Goal: Task Accomplishment & Management: Manage account settings

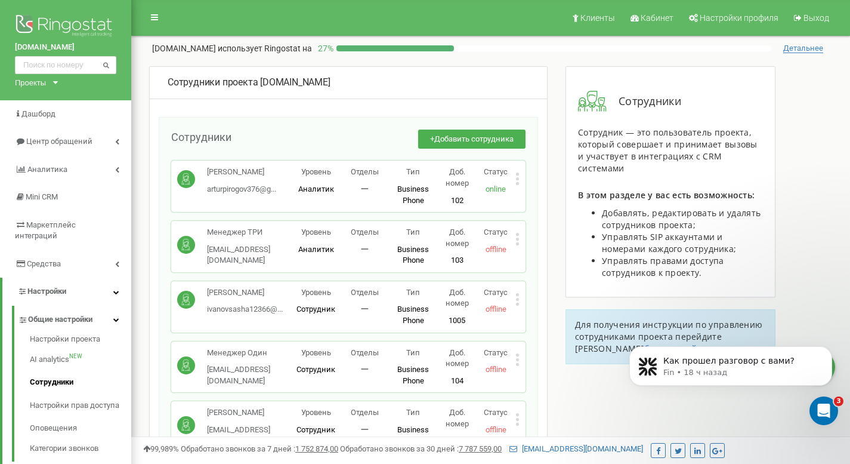
click at [455, 129] on button "+ Добавить сотрудника" at bounding box center [471, 139] width 107 height 20
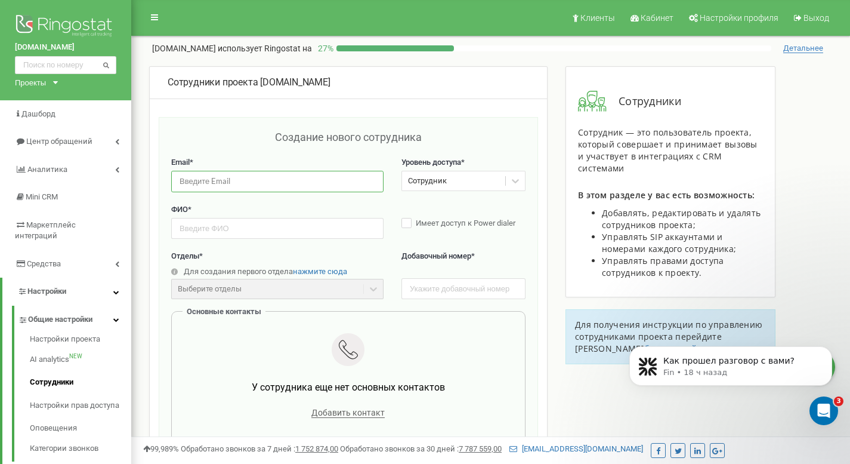
paste input "1kreb152@gmail.com"
click at [269, 189] on input "1kreb152@gmail.com" at bounding box center [277, 181] width 212 height 21
type input "1kreb152@gmail.com"
click at [225, 235] on input "text" at bounding box center [277, 228] width 212 height 21
type input "Евгений лидоруб"
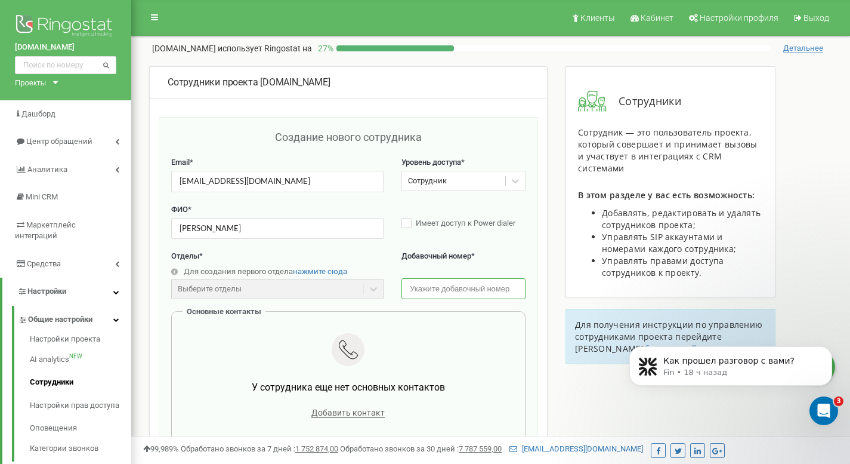
click at [425, 283] on input "text" at bounding box center [464, 288] width 124 height 21
type input "3"
type input "137"
click at [336, 407] on div "Добавить контакт" at bounding box center [348, 412] width 317 height 17
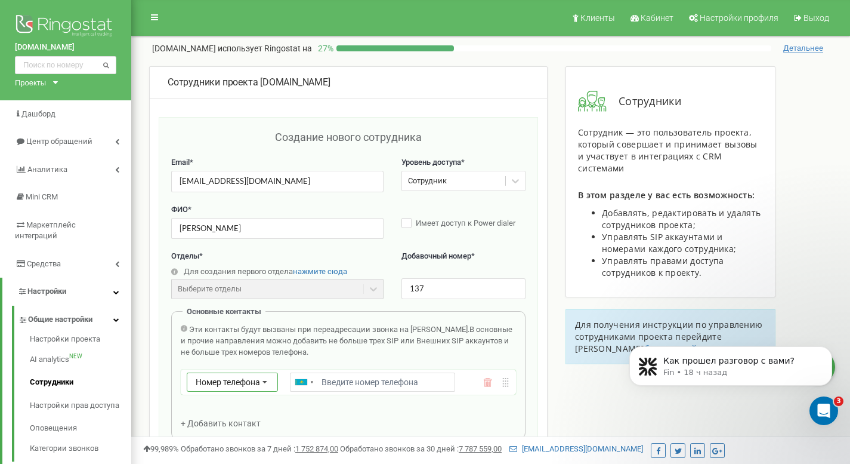
click at [259, 383] on icon at bounding box center [265, 382] width 23 height 19
click at [249, 412] on div "SIP" at bounding box center [232, 416] width 90 height 17
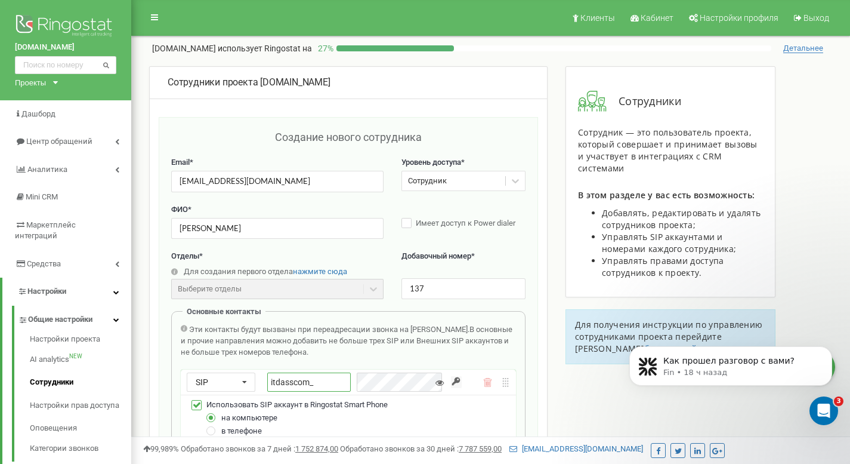
click at [341, 383] on input "itdasscom_" at bounding box center [308, 381] width 83 height 19
type input "itdasscom_137"
click at [357, 320] on div "Основные контакты Эти контакты будут вызваны при переадресации звонка на Сотруд…" at bounding box center [348, 398] width 354 height 175
click at [472, 382] on icon at bounding box center [469, 382] width 9 height 9
click at [442, 381] on icon at bounding box center [440, 382] width 8 height 8
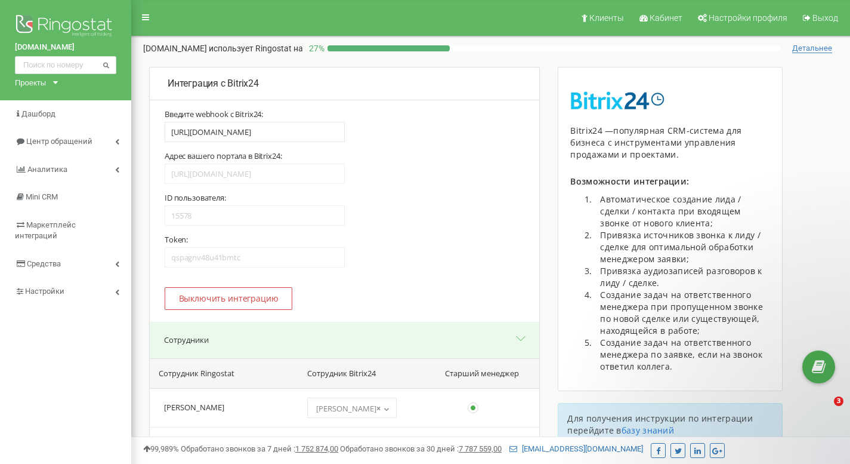
select select "27258"
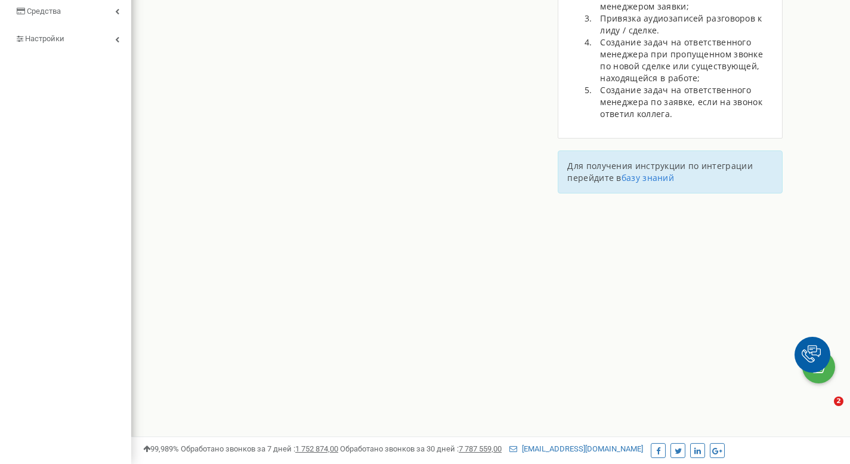
type input "[URL][DOMAIN_NAME]"
type input "15578"
type input "qspagnv48u41bmtc"
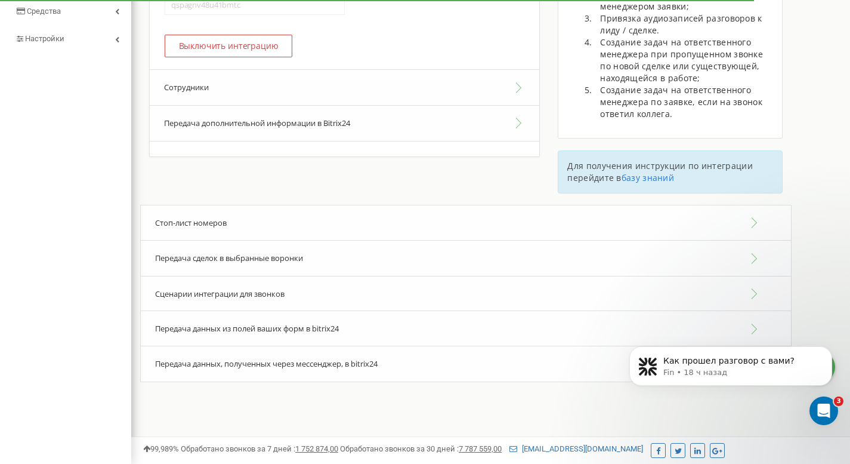
click at [273, 82] on button "Сотрудники" at bounding box center [345, 87] width 390 height 36
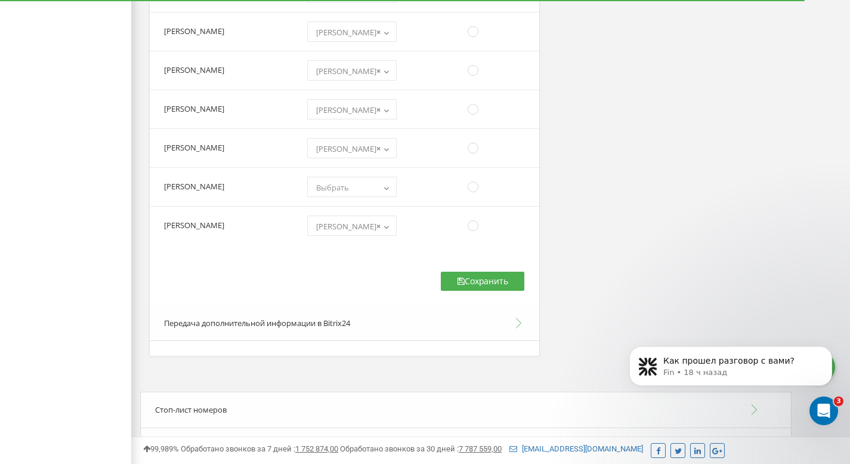
scroll to position [1495, 0]
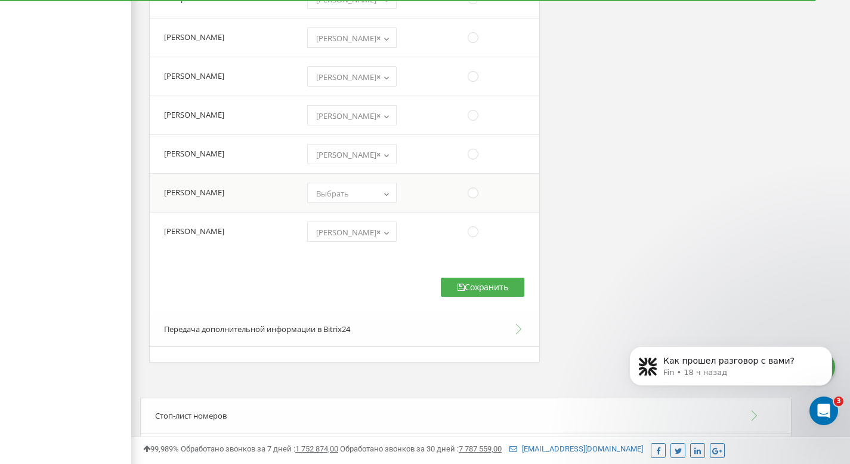
click at [349, 196] on span "Выбрать" at bounding box center [332, 193] width 33 height 11
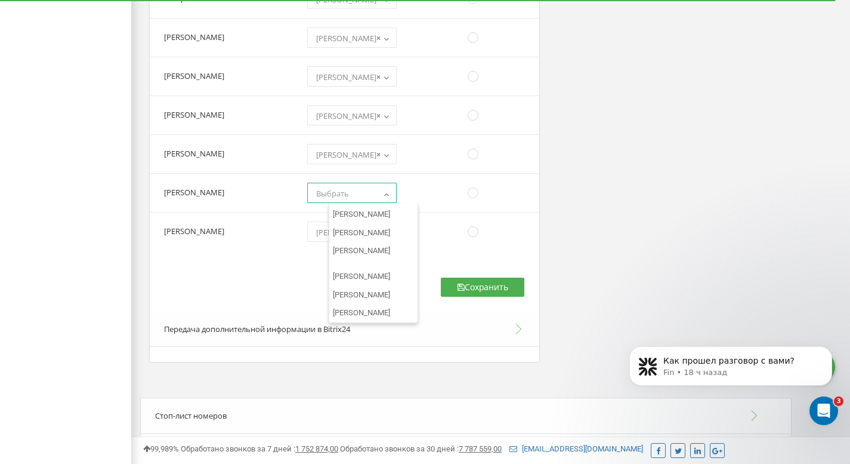
scroll to position [5204, 0]
select select "27252"
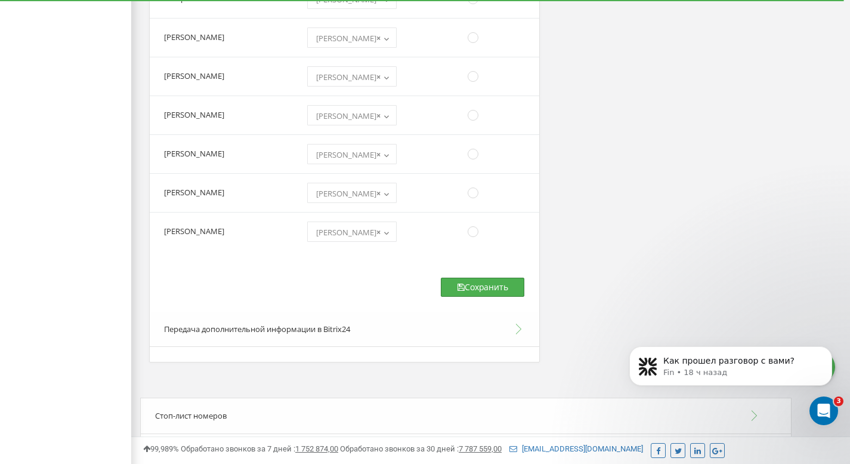
click at [479, 285] on button "Сохранить" at bounding box center [483, 286] width 84 height 19
